Goal: Task Accomplishment & Management: Manage account settings

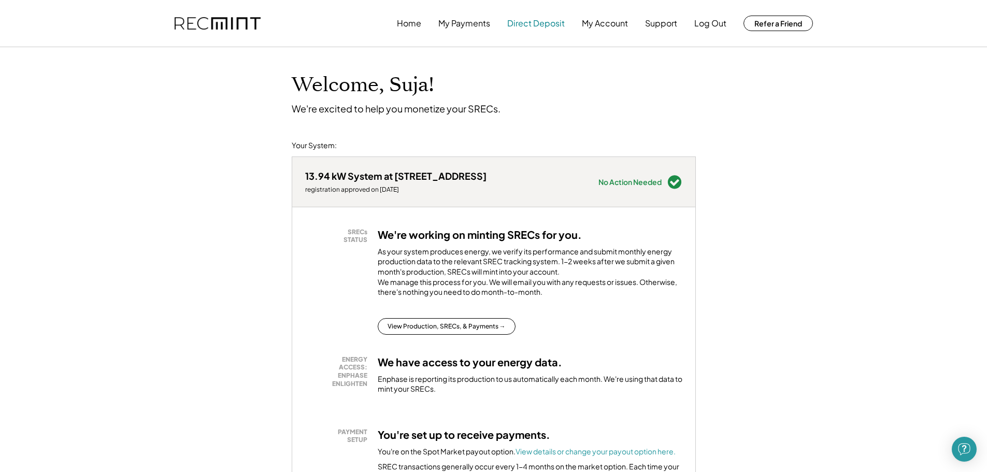
click at [539, 20] on button "Direct Deposit" at bounding box center [536, 23] width 58 height 21
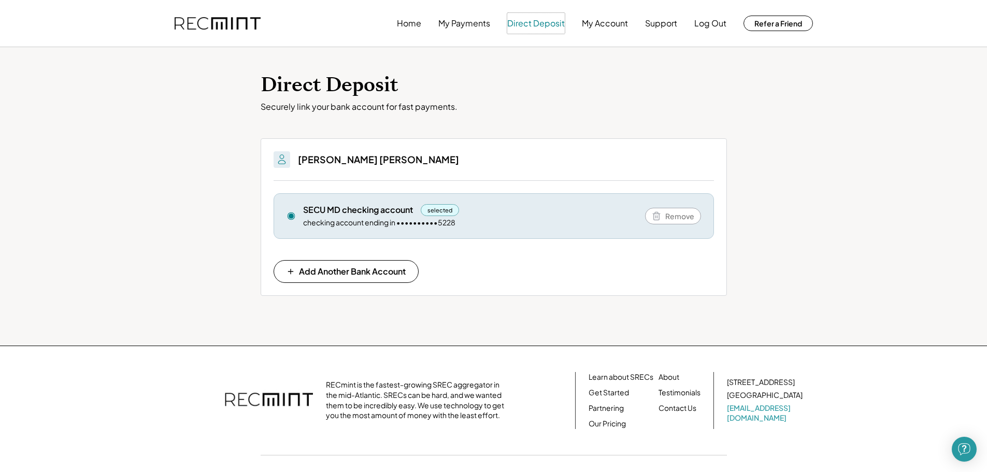
click at [543, 22] on button "Direct Deposit" at bounding box center [536, 23] width 58 height 21
click at [461, 23] on button "My Payments" at bounding box center [465, 23] width 52 height 21
